Goal: Task Accomplishment & Management: Use online tool/utility

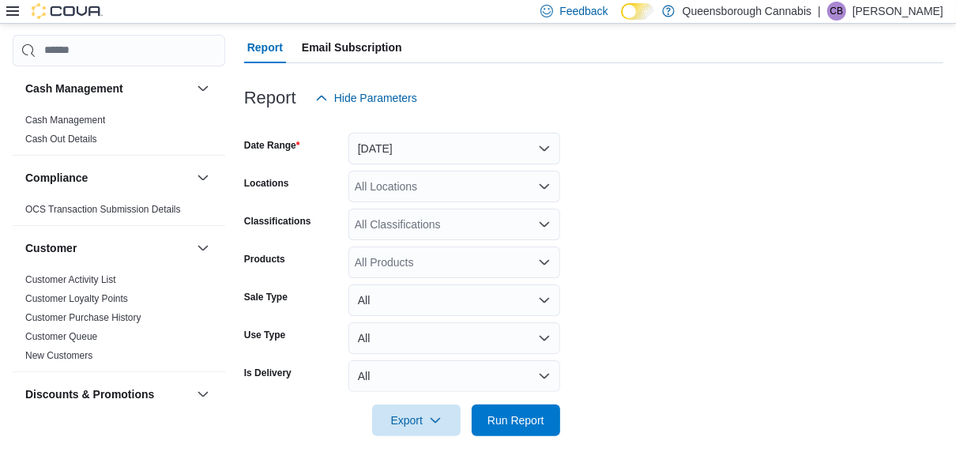
scroll to position [136, 0]
click at [510, 420] on span "Run Report" at bounding box center [515, 420] width 57 height 16
